Goal: Transaction & Acquisition: Purchase product/service

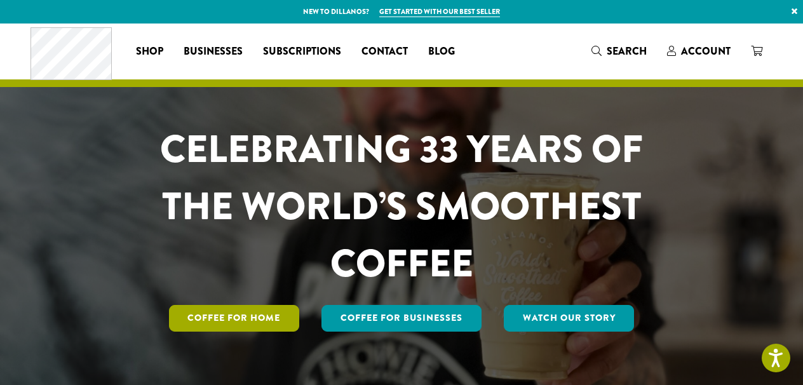
click at [233, 316] on link "Coffee for Home" at bounding box center [234, 318] width 131 height 27
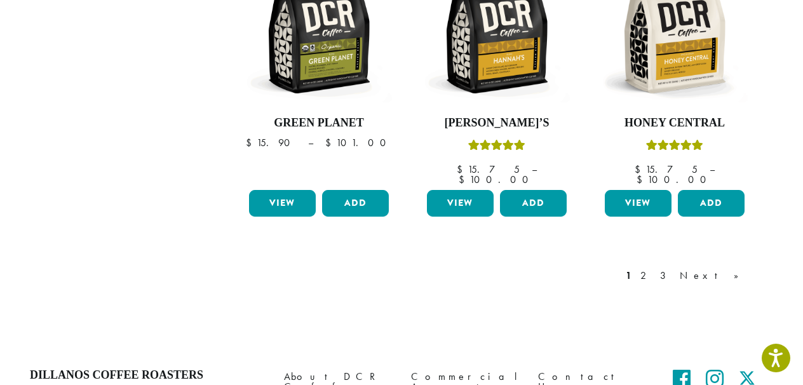
scroll to position [1140, 0]
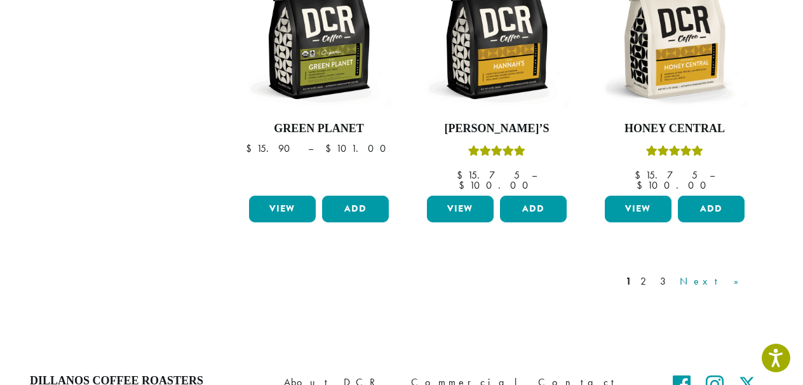
click at [730, 274] on link "Next »" at bounding box center [713, 281] width 73 height 15
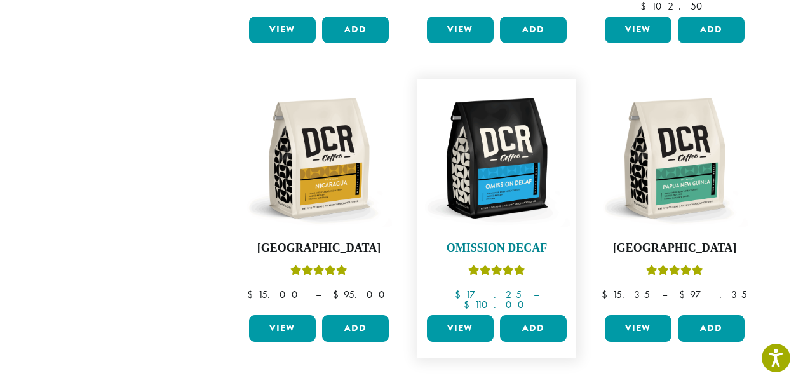
scroll to position [1035, 0]
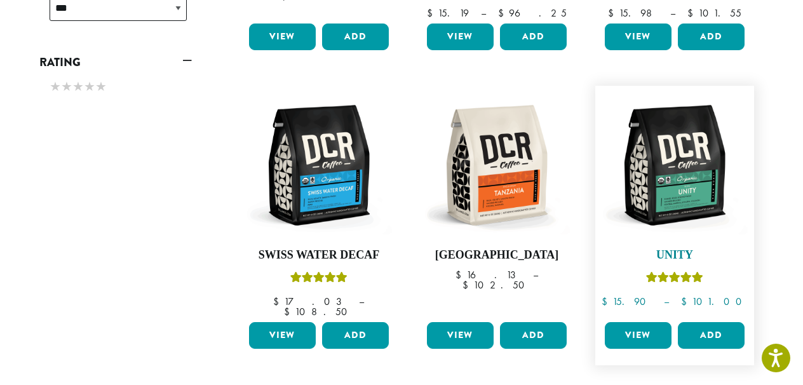
scroll to position [717, 0]
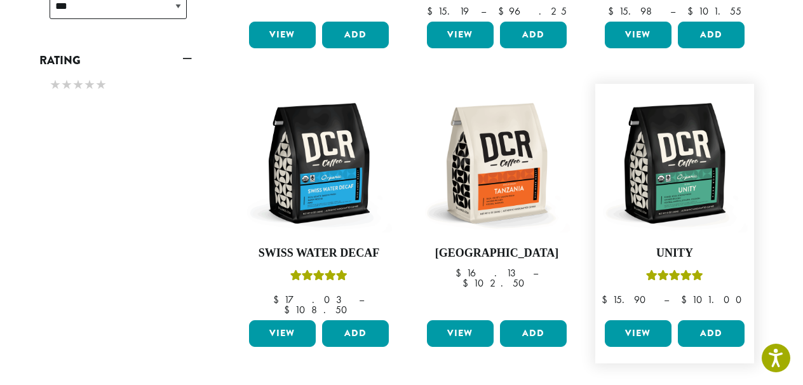
click at [644, 320] on link "View" at bounding box center [637, 333] width 67 height 27
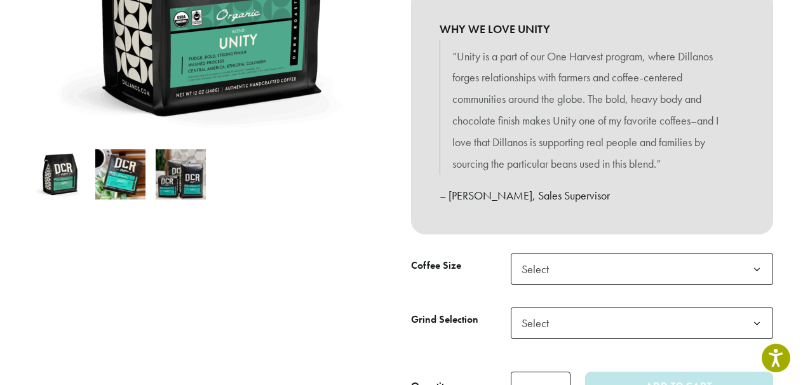
scroll to position [317, 0]
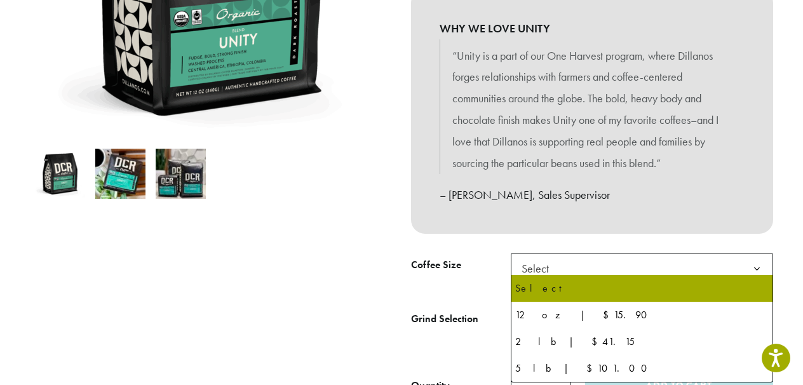
click at [757, 262] on b at bounding box center [756, 268] width 31 height 31
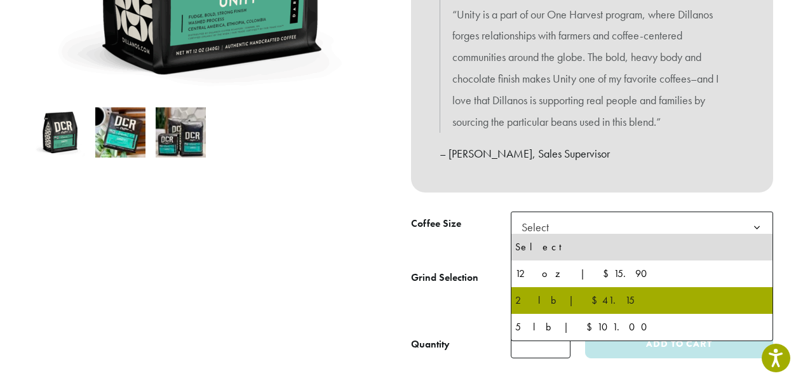
scroll to position [359, 0]
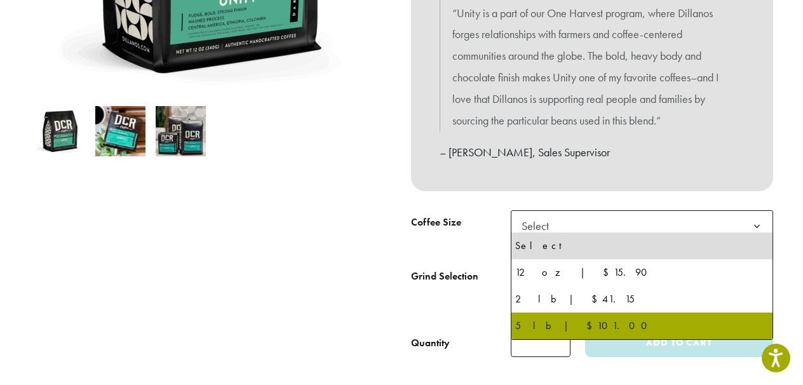
select select "**********"
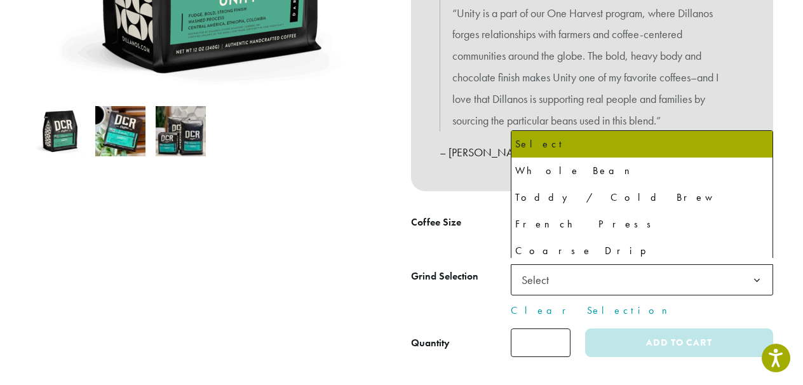
click at [757, 273] on b at bounding box center [756, 280] width 31 height 31
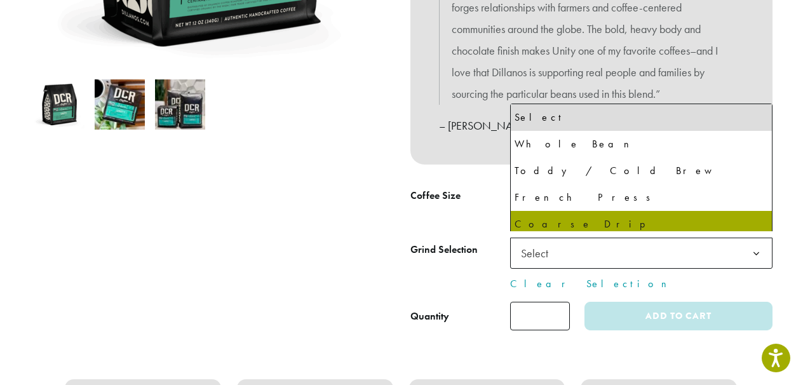
scroll to position [386, 0]
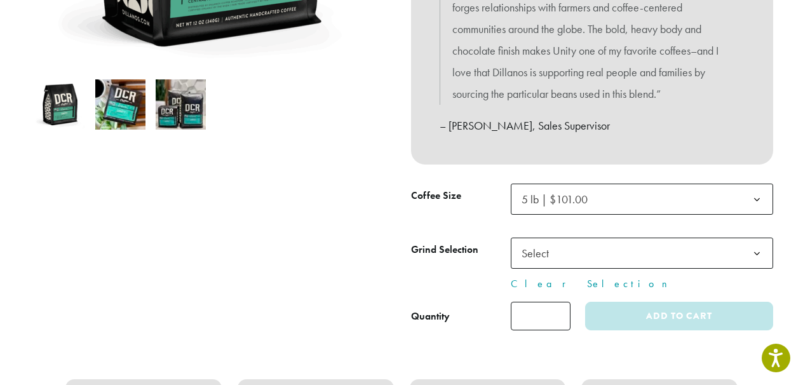
click at [755, 245] on b at bounding box center [756, 253] width 31 height 31
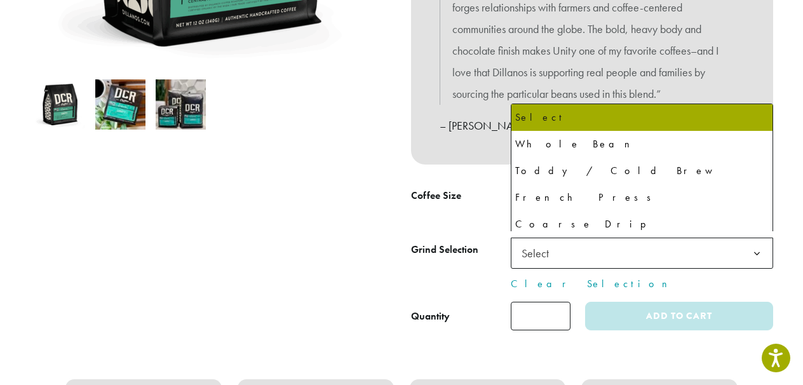
click at [754, 246] on b at bounding box center [756, 253] width 31 height 31
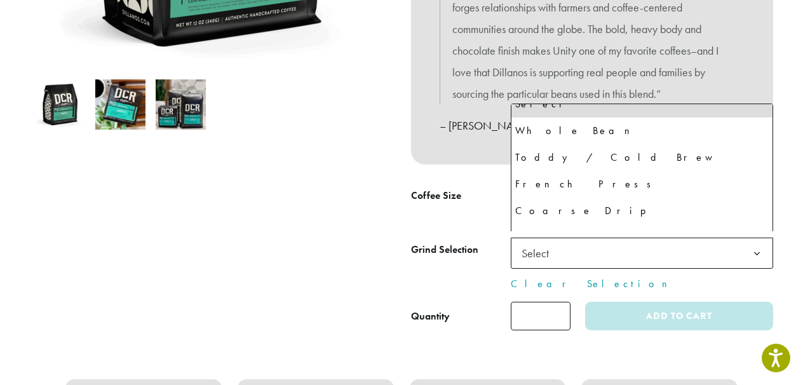
scroll to position [0, 0]
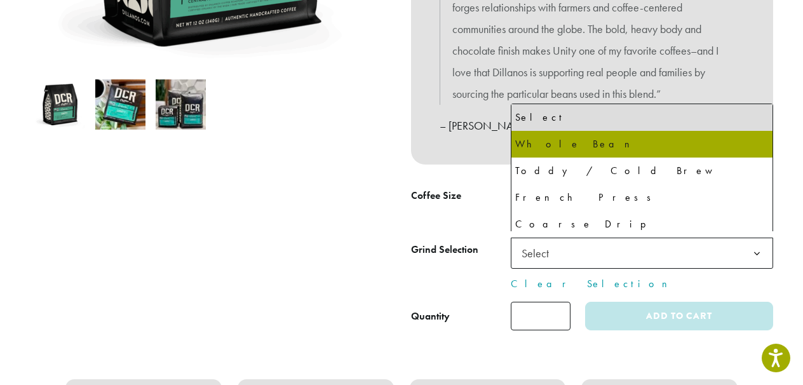
select select "**********"
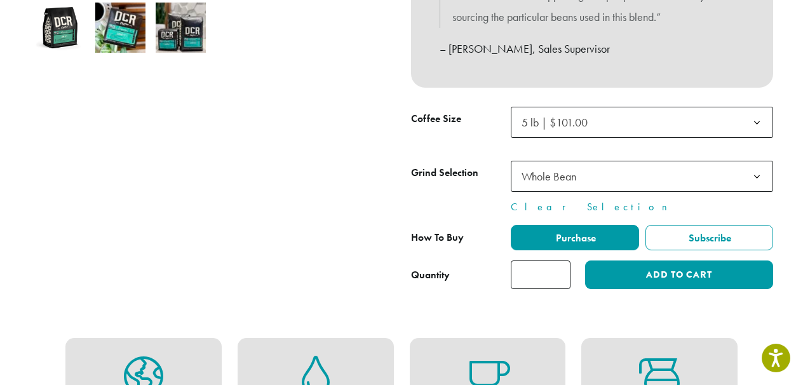
scroll to position [465, 0]
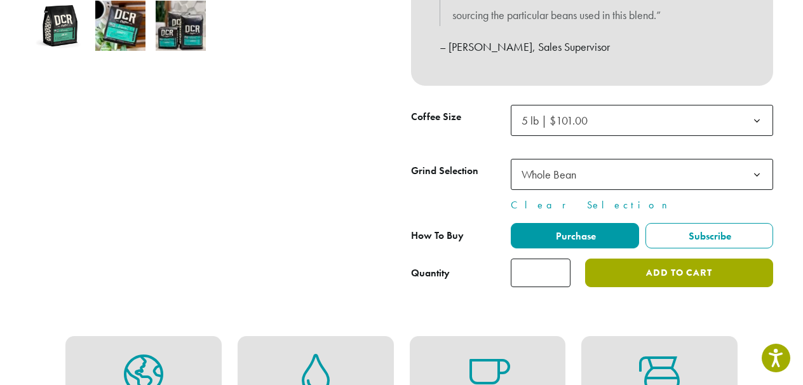
click at [610, 271] on button "Add to cart" at bounding box center [679, 272] width 188 height 29
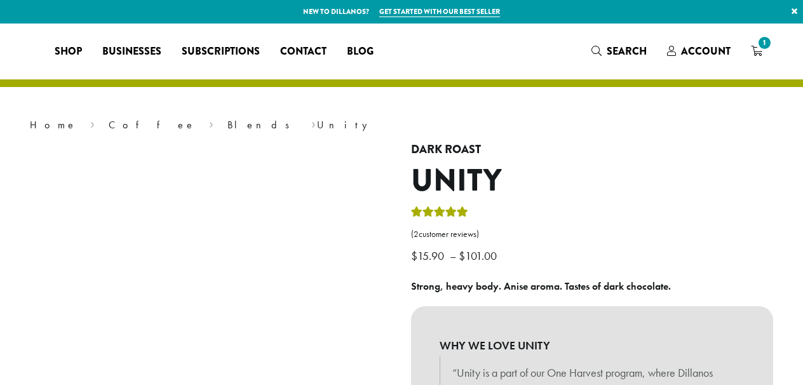
select select "**********"
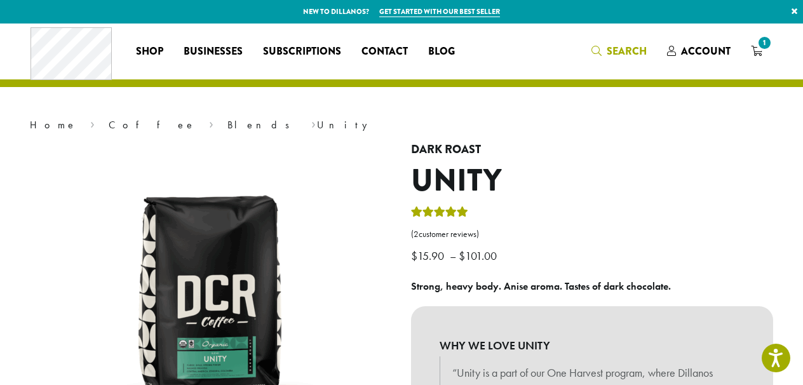
click at [601, 49] on icon "Search" at bounding box center [596, 51] width 10 height 10
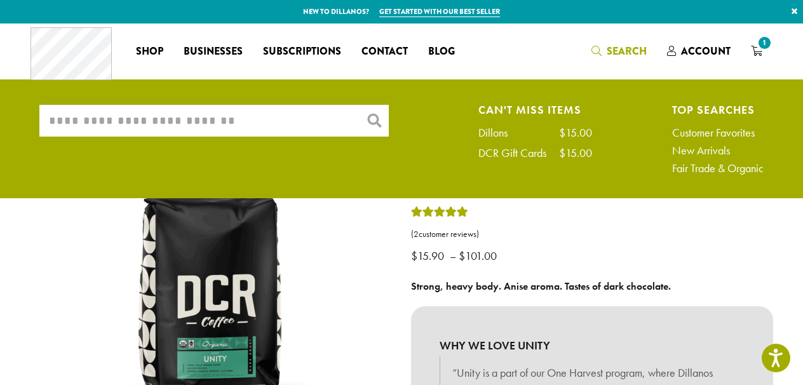
click at [177, 140] on div "What are you searching for? × Can't Miss Items Dillons $15.00 DCR Gift Cards $1…" at bounding box center [401, 143] width 743 height 76
click at [77, 124] on input "What are you searching for?" at bounding box center [213, 121] width 349 height 32
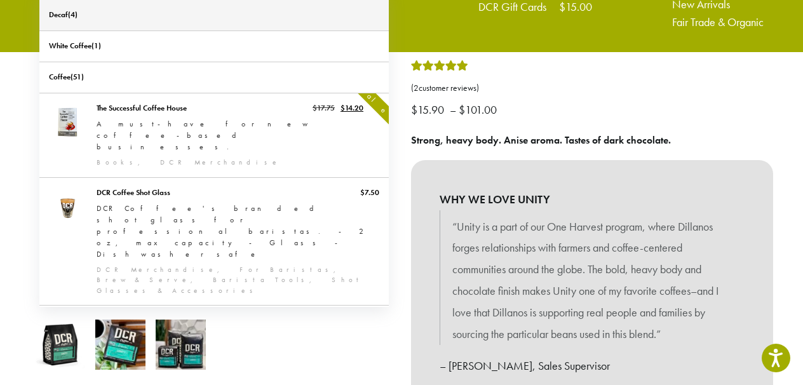
type input "**********"
click at [65, 11] on link "Decaf" at bounding box center [213, 15] width 349 height 30
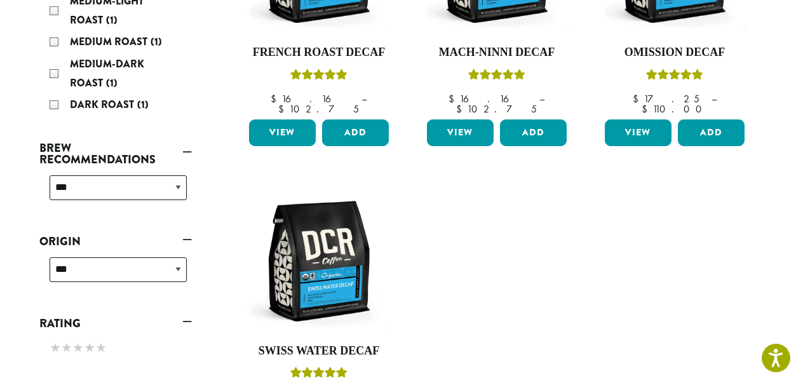
scroll to position [333, 0]
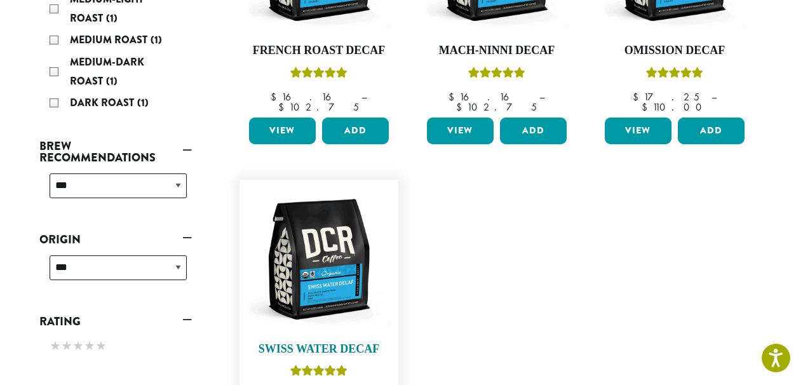
click at [324, 253] on img at bounding box center [319, 259] width 146 height 146
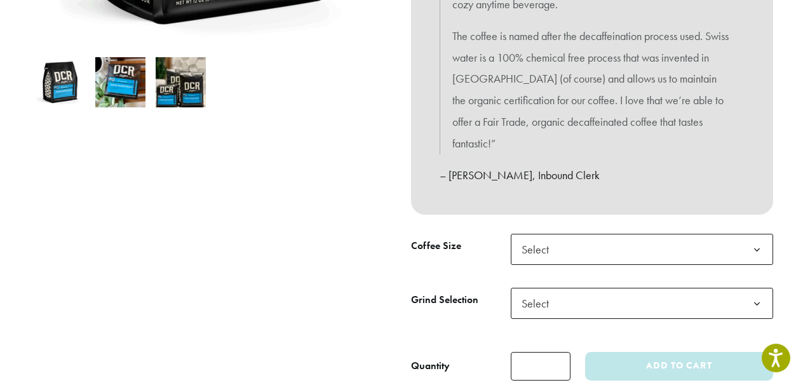
scroll to position [410, 0]
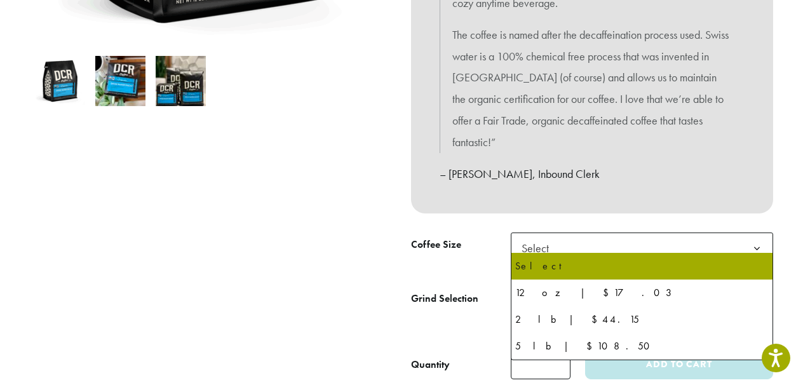
click at [756, 239] on b at bounding box center [756, 248] width 31 height 31
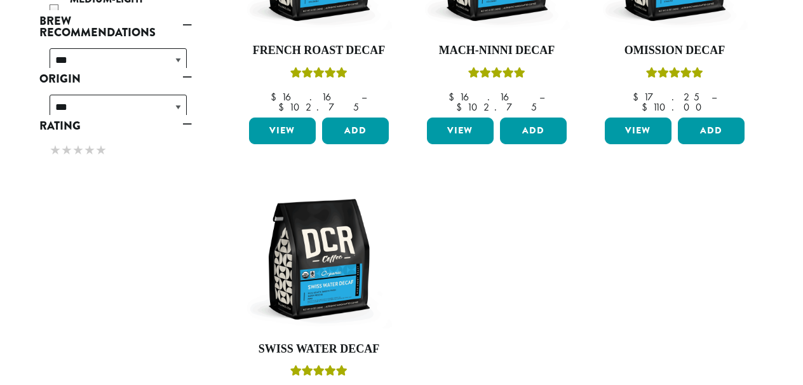
scroll to position [333, 0]
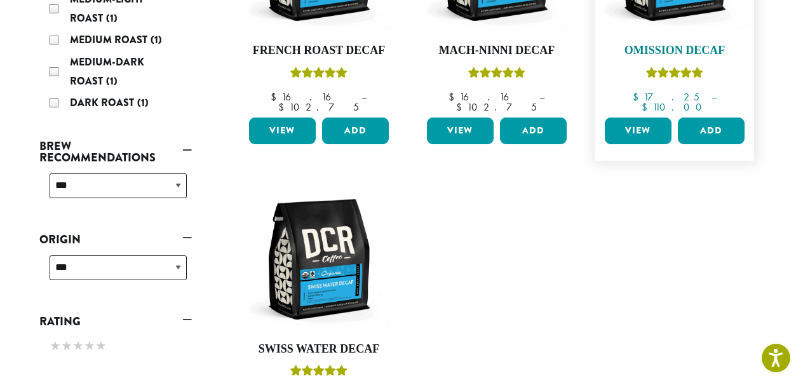
click at [674, 68] on icon "Rated 4.33 out of 5" at bounding box center [674, 72] width 11 height 10
click at [633, 121] on link "View" at bounding box center [637, 130] width 67 height 27
click at [454, 119] on link "View" at bounding box center [460, 130] width 67 height 27
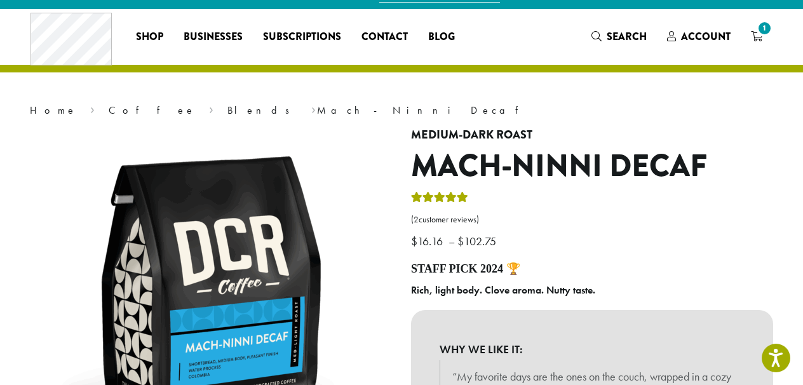
scroll to position [2, 0]
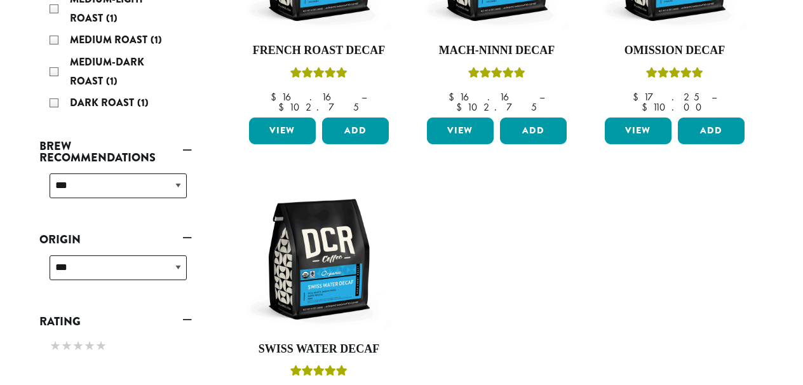
scroll to position [333, 0]
click at [293, 117] on link "View" at bounding box center [282, 130] width 67 height 27
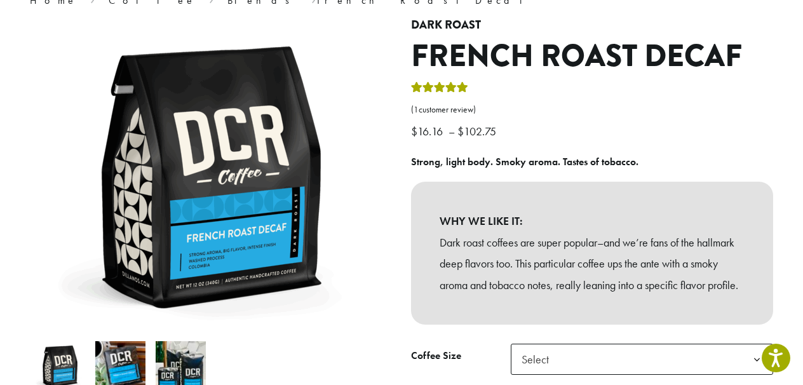
scroll to position [125, 0]
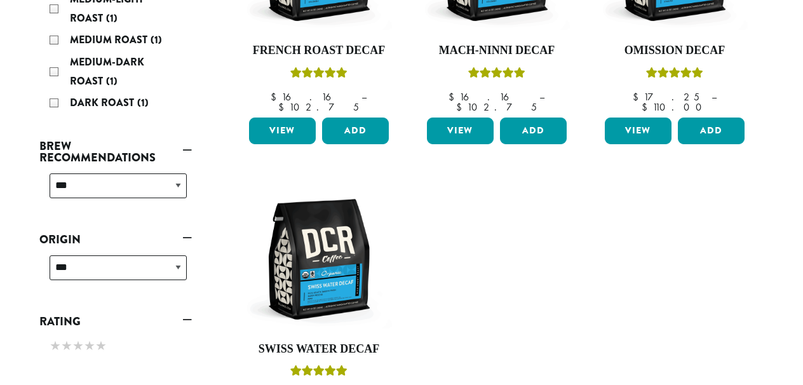
scroll to position [333, 0]
click at [320, 248] on img at bounding box center [319, 259] width 146 height 146
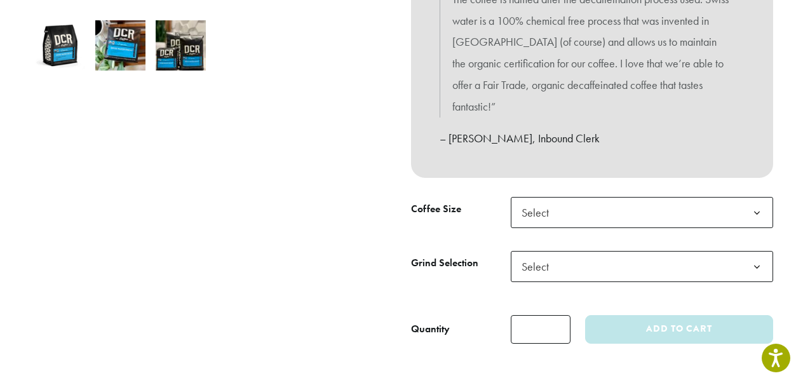
scroll to position [446, 0]
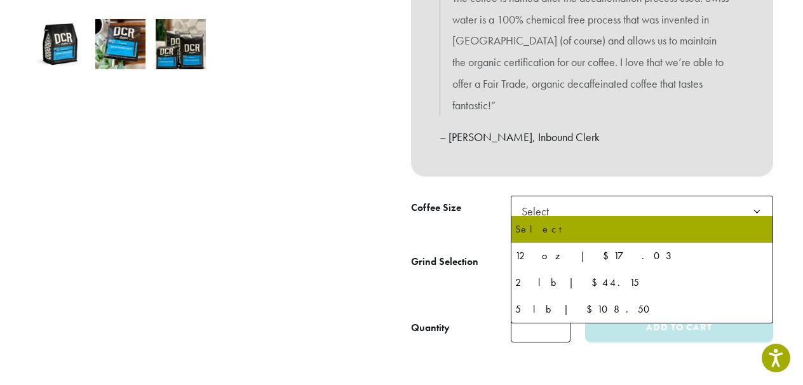
click at [754, 203] on b at bounding box center [756, 211] width 31 height 31
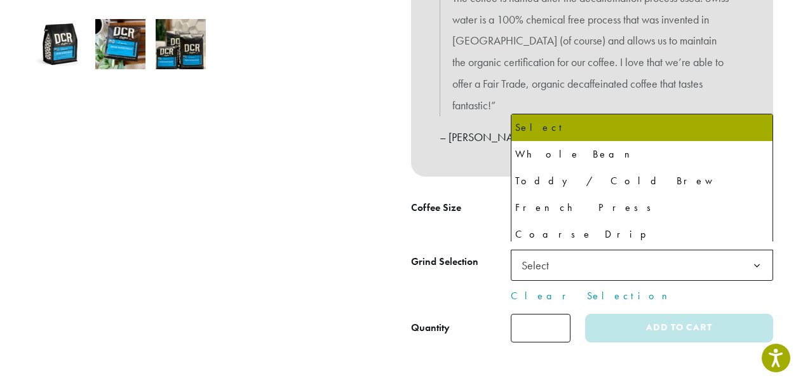
click at [758, 255] on b at bounding box center [756, 265] width 31 height 31
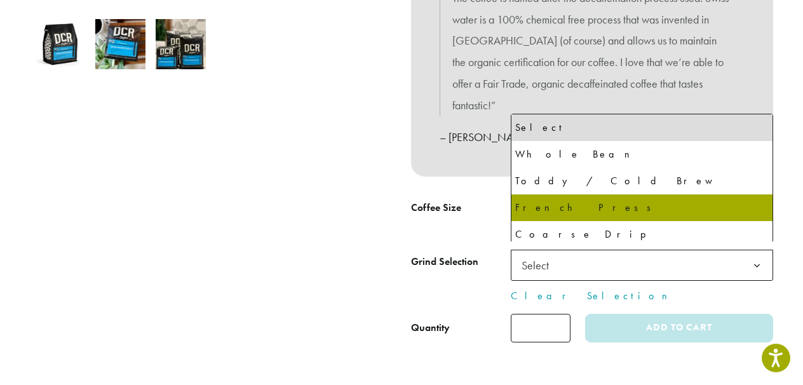
select select "**********"
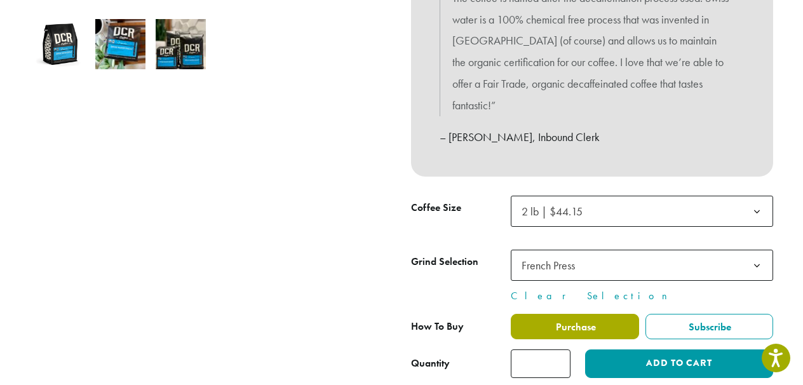
click at [566, 320] on span "Purchase" at bounding box center [575, 326] width 42 height 13
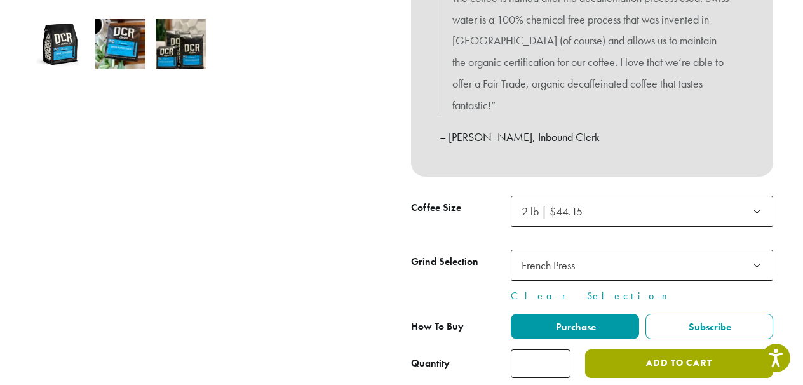
click at [645, 356] on button "Add to cart" at bounding box center [679, 363] width 188 height 29
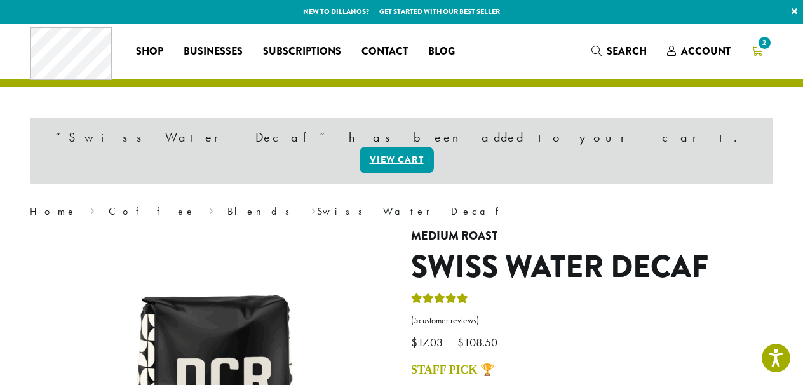
click at [756, 48] on icon "2" at bounding box center [756, 51] width 11 height 10
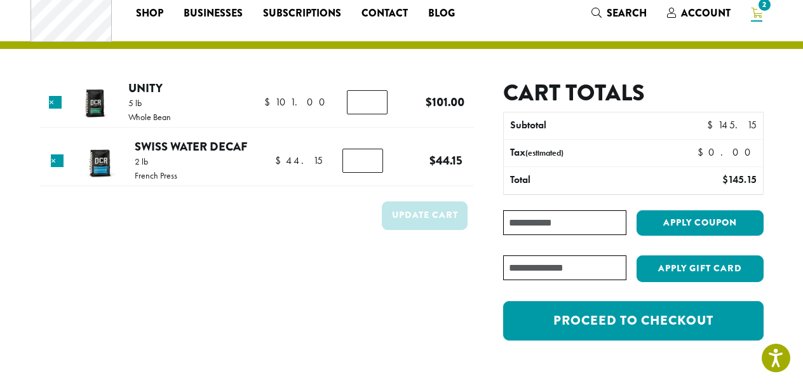
scroll to position [38, 0]
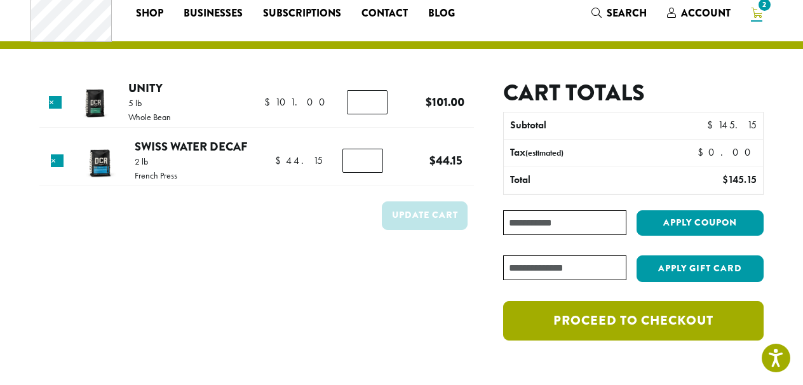
click at [622, 316] on link "Proceed to checkout" at bounding box center [633, 320] width 260 height 39
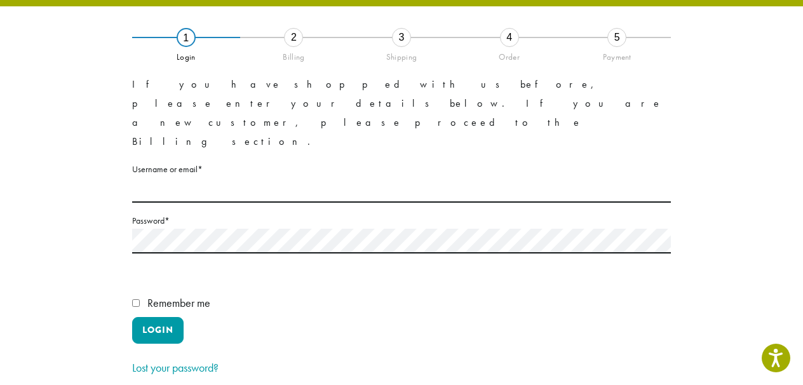
scroll to position [84, 0]
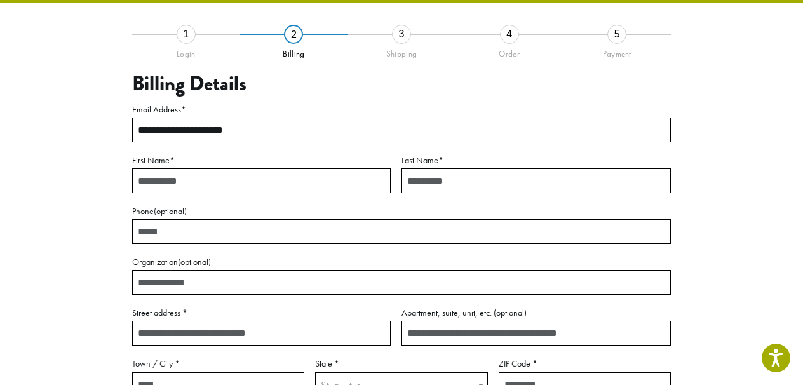
type input "**********"
type input "*********"
type input "*****"
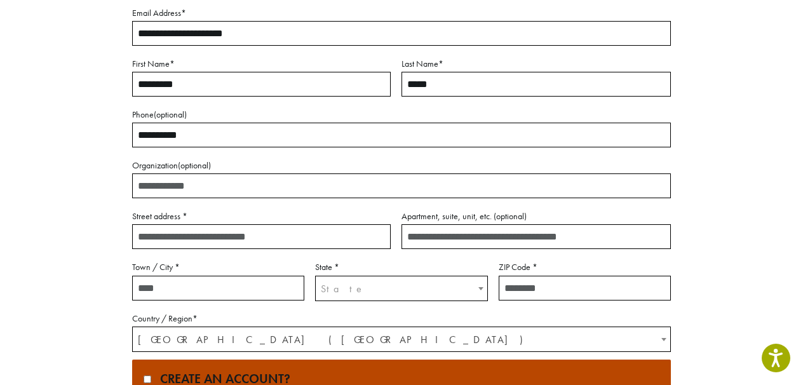
scroll to position [182, 0]
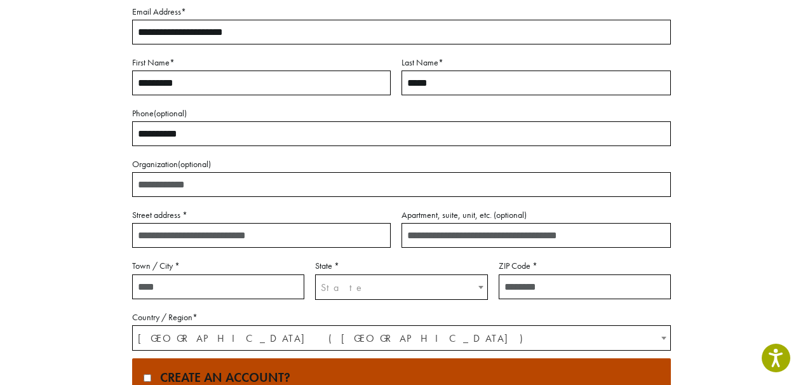
type input "**********"
type input "*******"
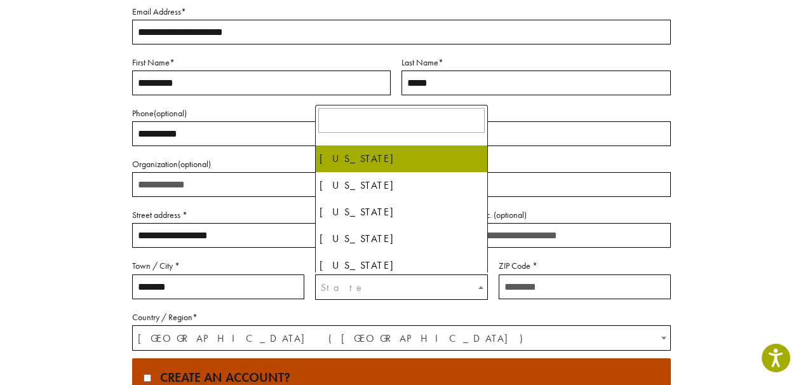
click at [334, 283] on span "State" at bounding box center [343, 287] width 44 height 13
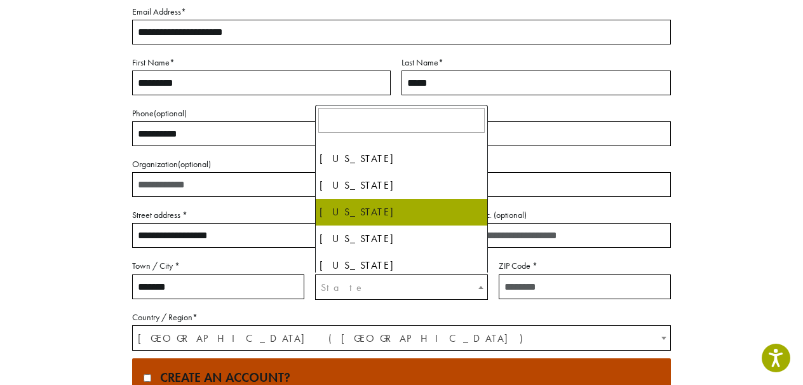
select select "**"
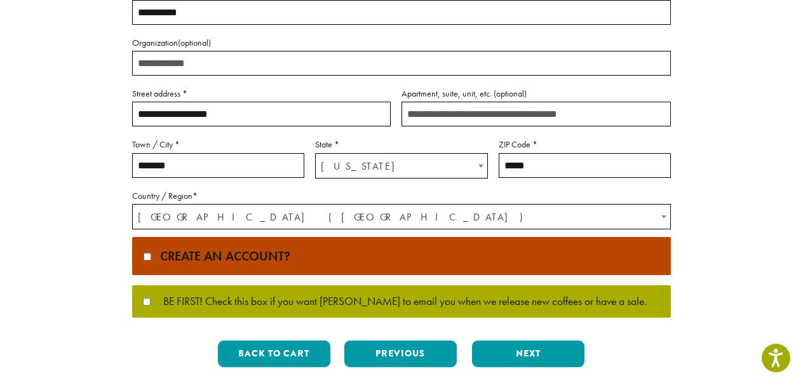
scroll to position [305, 0]
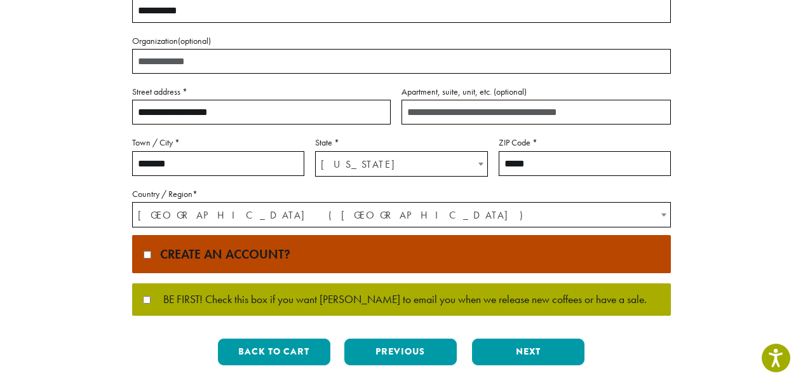
type input "*****"
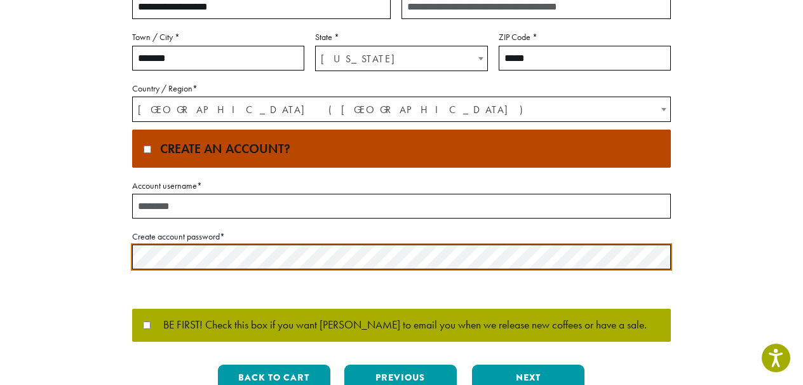
scroll to position [412, 0]
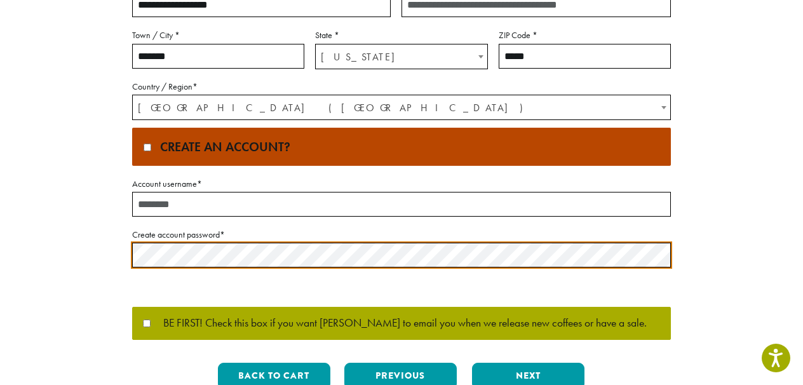
click at [156, 203] on input "Account username *" at bounding box center [401, 204] width 538 height 25
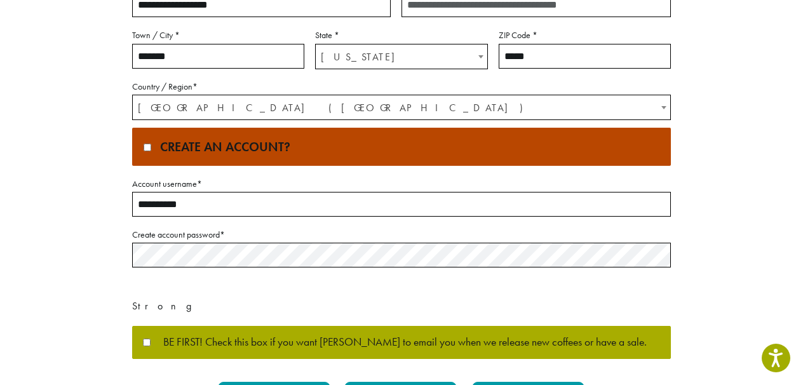
click at [158, 205] on input "**********" at bounding box center [401, 204] width 538 height 25
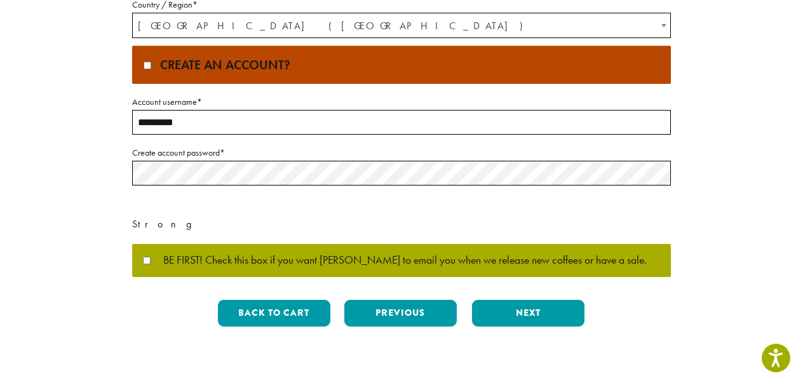
scroll to position [496, 0]
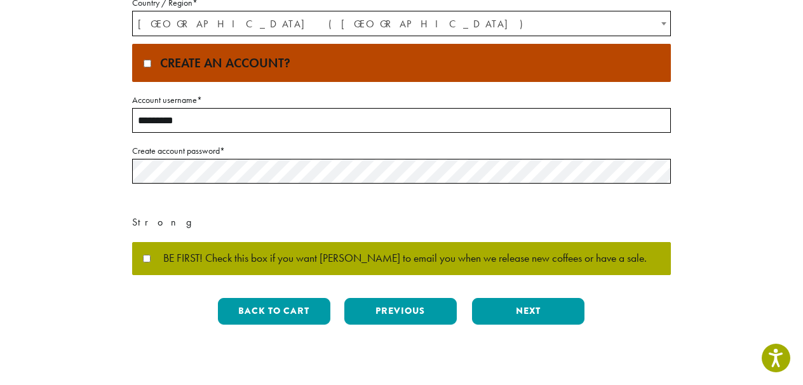
type input "*********"
click at [526, 310] on button "Next" at bounding box center [528, 311] width 112 height 27
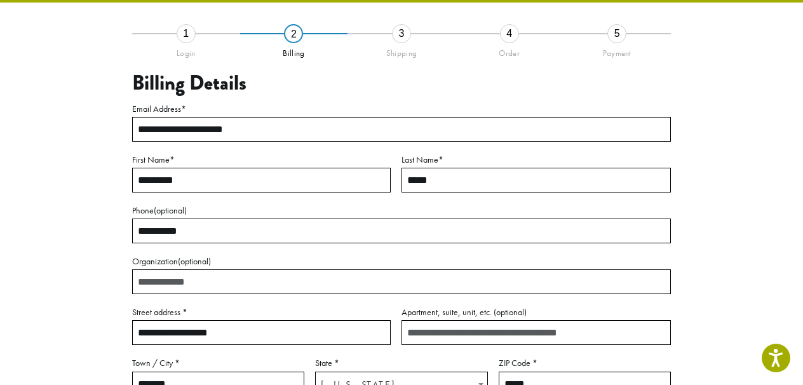
scroll to position [72, 0]
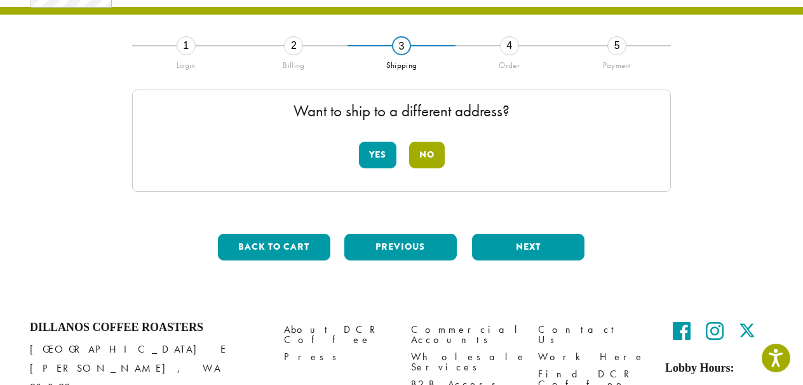
click at [421, 159] on button "No" at bounding box center [427, 155] width 36 height 27
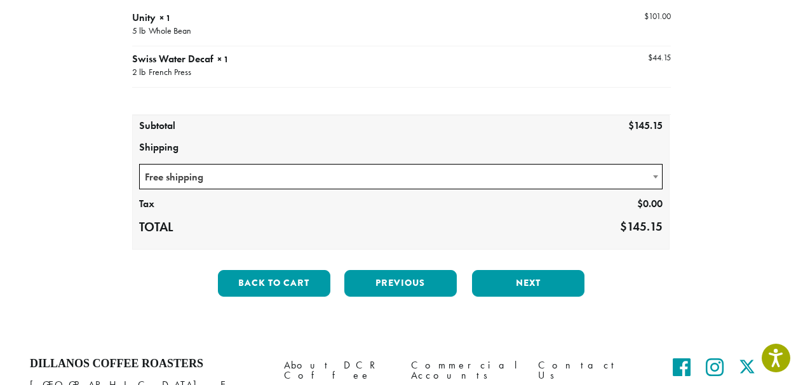
scroll to position [181, 0]
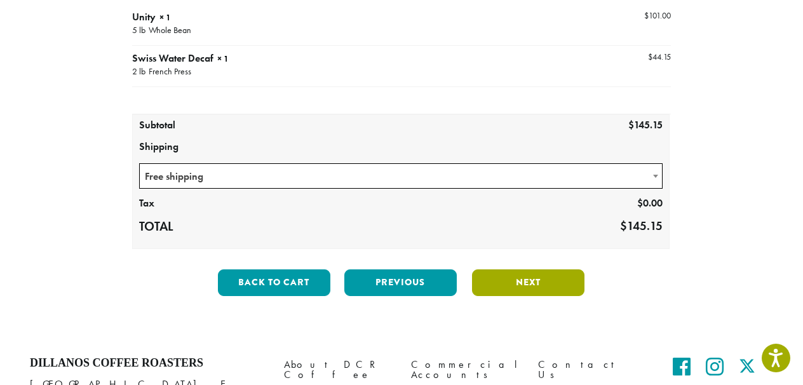
click at [521, 281] on button "Next" at bounding box center [528, 282] width 112 height 27
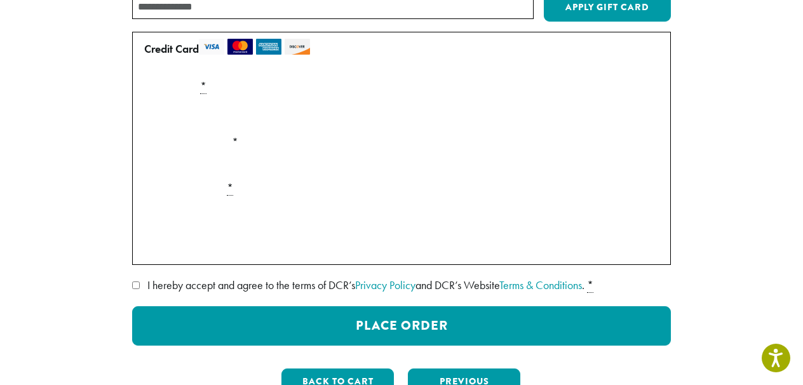
scroll to position [192, 0]
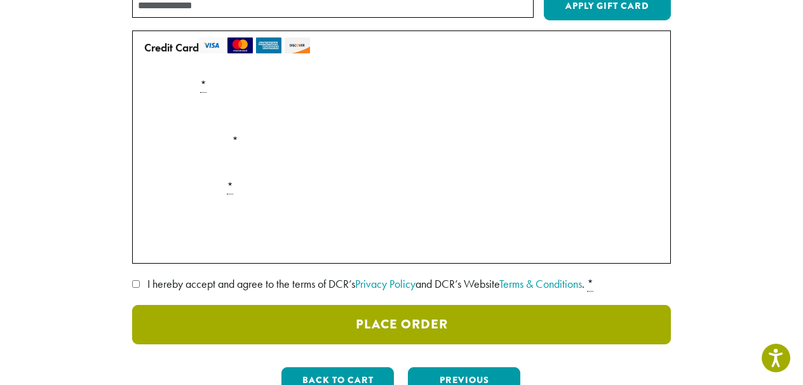
click at [281, 323] on button "Place Order" at bounding box center [401, 324] width 538 height 39
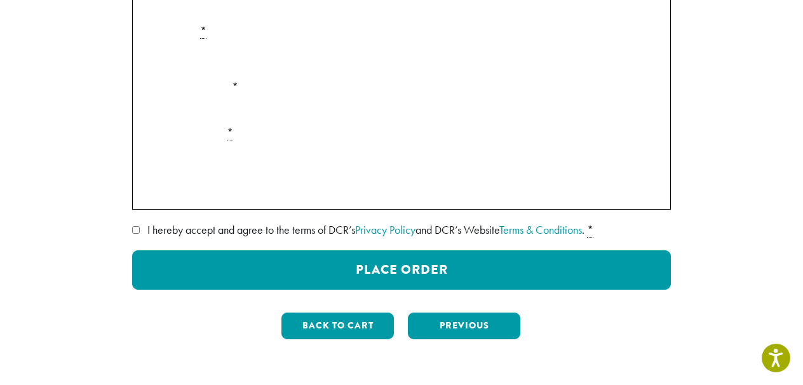
scroll to position [316, 0]
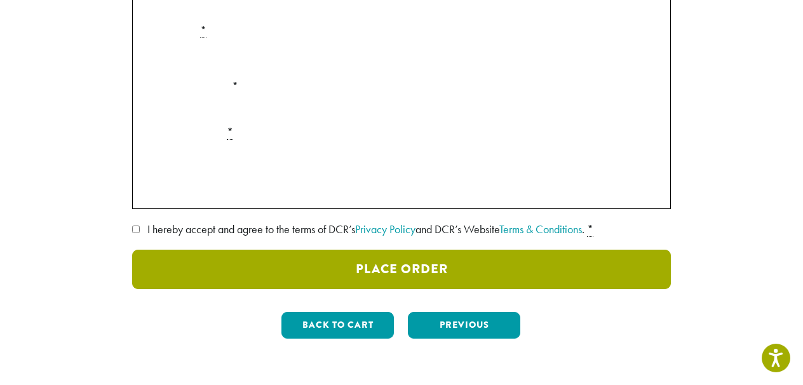
click at [399, 264] on button "Place Order" at bounding box center [401, 269] width 538 height 39
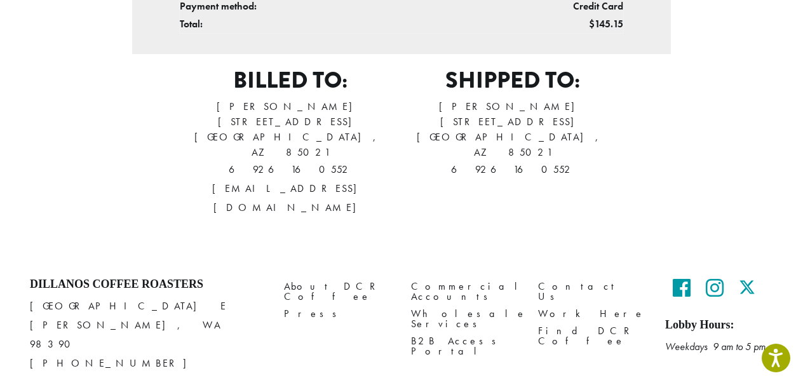
scroll to position [613, 0]
